Goal: Navigation & Orientation: Understand site structure

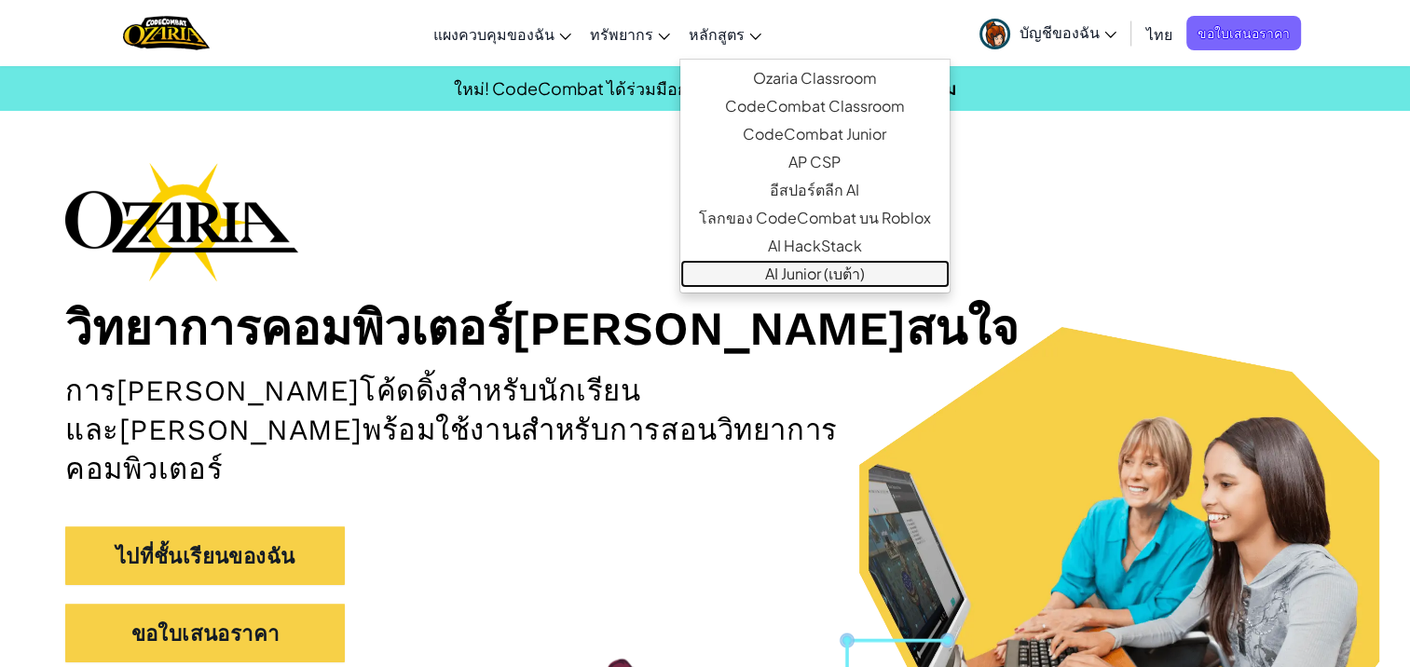
click at [897, 279] on link "AI Junior (เบต้า)" at bounding box center [814, 274] width 269 height 28
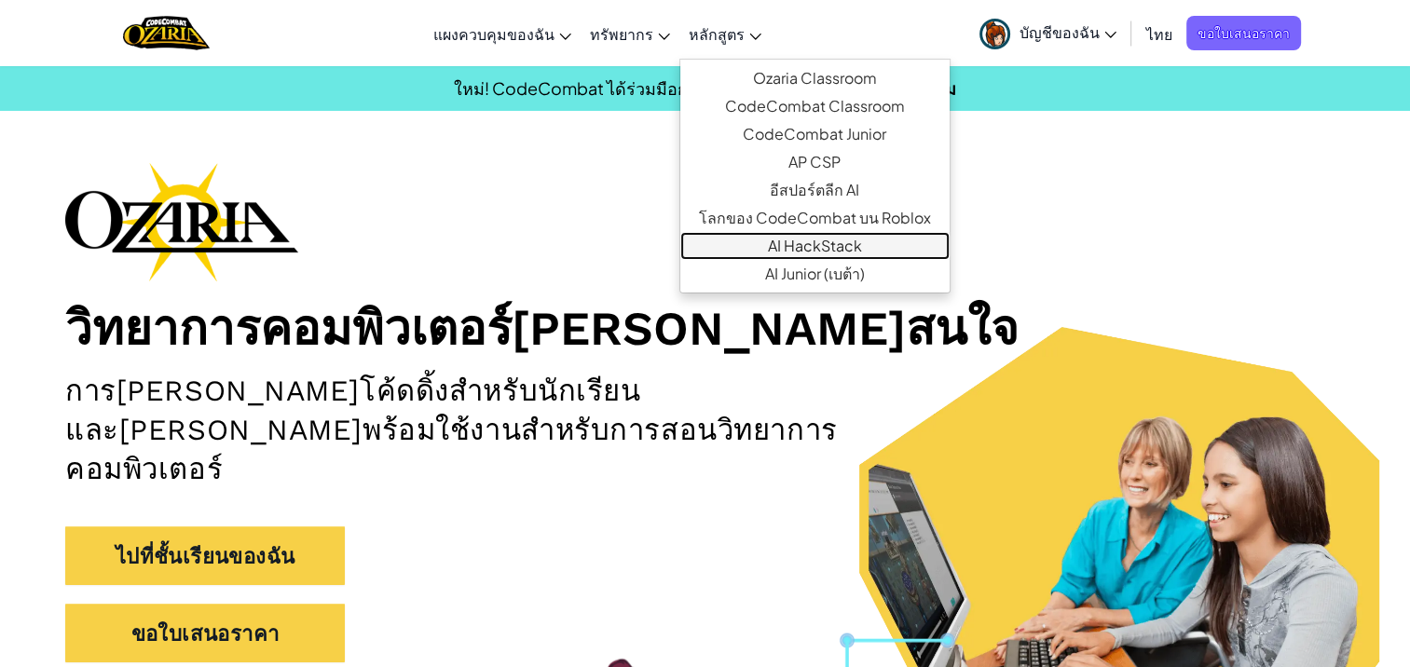
click at [880, 250] on link "AI HackStack" at bounding box center [814, 246] width 269 height 28
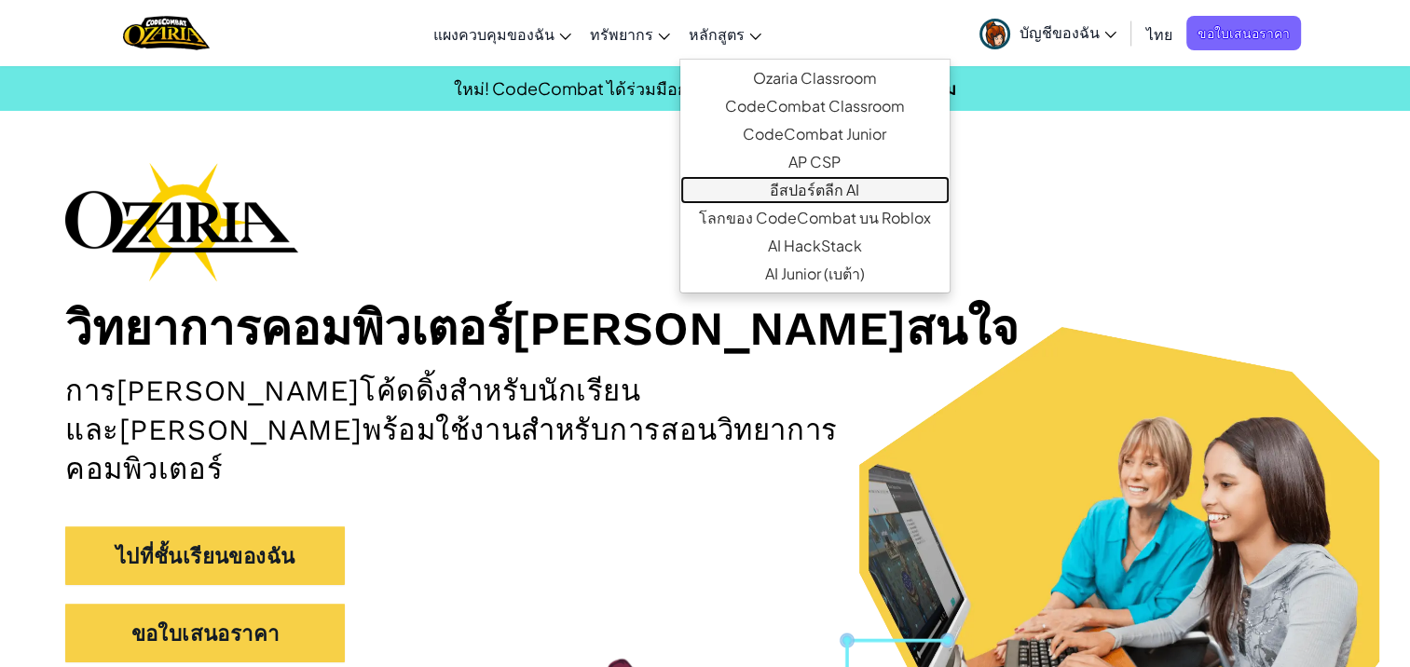
click at [880, 186] on link "อีสปอร์ตลีก AI" at bounding box center [814, 190] width 269 height 28
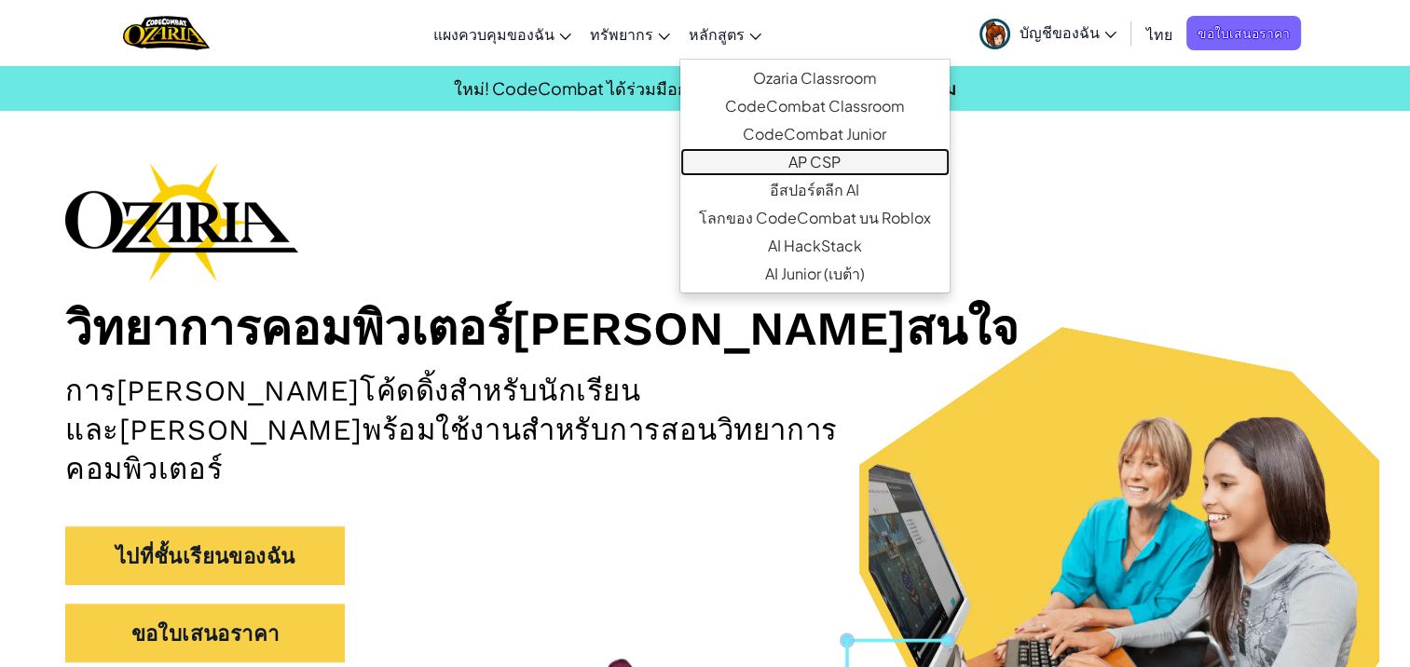
click at [851, 160] on link "AP CSP" at bounding box center [814, 162] width 269 height 28
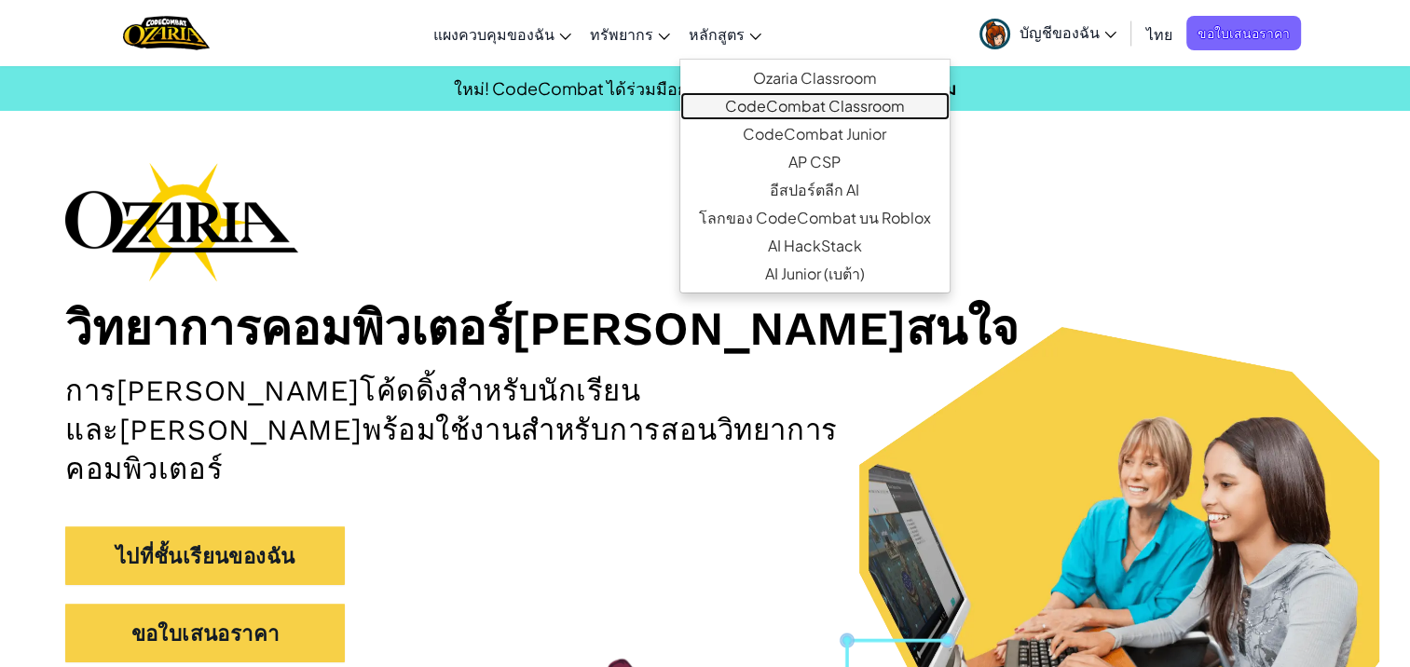
click at [791, 104] on link "CodeCombat Classroom" at bounding box center [814, 106] width 269 height 28
